Goal: Navigation & Orientation: Find specific page/section

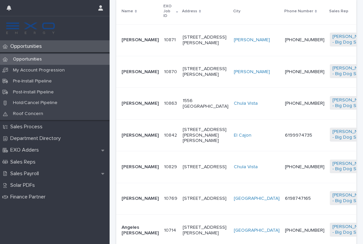
scroll to position [184, 0]
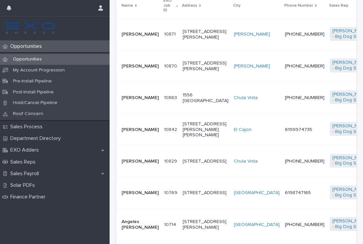
click at [282, 174] on td "[PHONE_NUMBER]" at bounding box center [304, 161] width 45 height 32
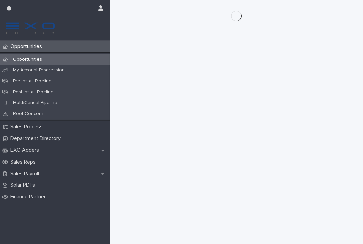
click at [28, 46] on p "Opportunities" at bounding box center [28, 46] width 40 height 6
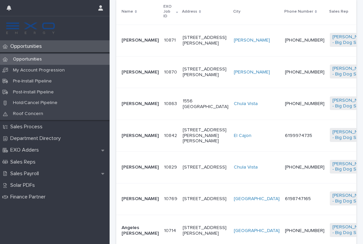
scroll to position [183, 0]
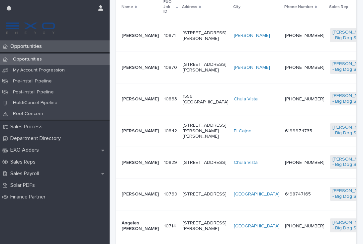
click at [282, 147] on td "[PHONE_NUMBER]" at bounding box center [304, 163] width 45 height 32
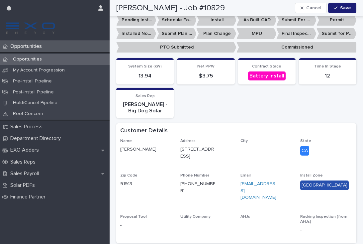
scroll to position [186, 0]
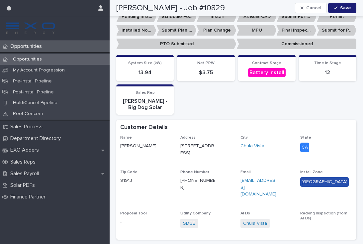
click at [28, 48] on p "Opportunities" at bounding box center [28, 46] width 40 height 6
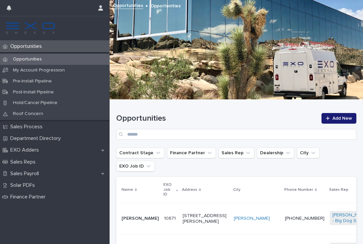
click at [34, 173] on p "Sales Payroll" at bounding box center [26, 173] width 37 height 6
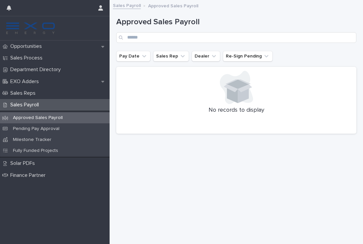
click at [37, 45] on p "Opportunities" at bounding box center [28, 46] width 40 height 6
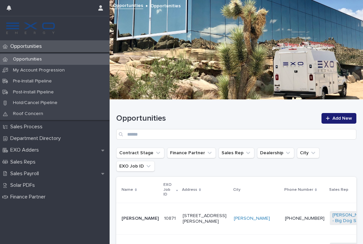
click at [198, 209] on td "[STREET_ADDRESS][PERSON_NAME]" at bounding box center [205, 219] width 51 height 32
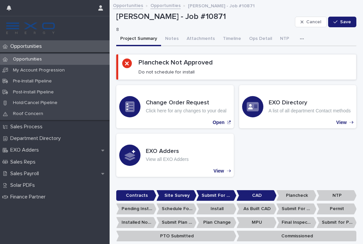
click at [170, 39] on button "Notes" at bounding box center [172, 39] width 22 height 14
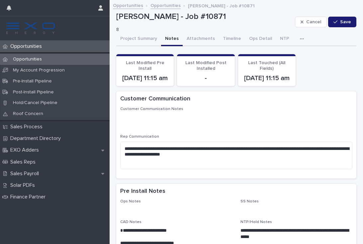
scroll to position [-1, 0]
click at [30, 48] on p "Opportunities" at bounding box center [28, 46] width 40 height 6
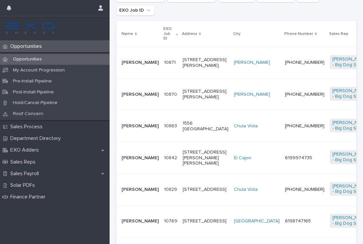
scroll to position [156, 0]
click at [33, 45] on p "Opportunities" at bounding box center [28, 46] width 40 height 6
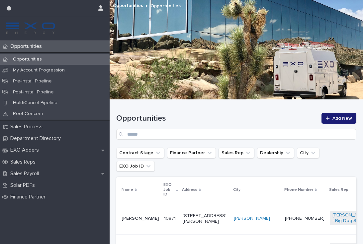
scroll to position [0, 0]
